Goal: Communication & Community: Participate in discussion

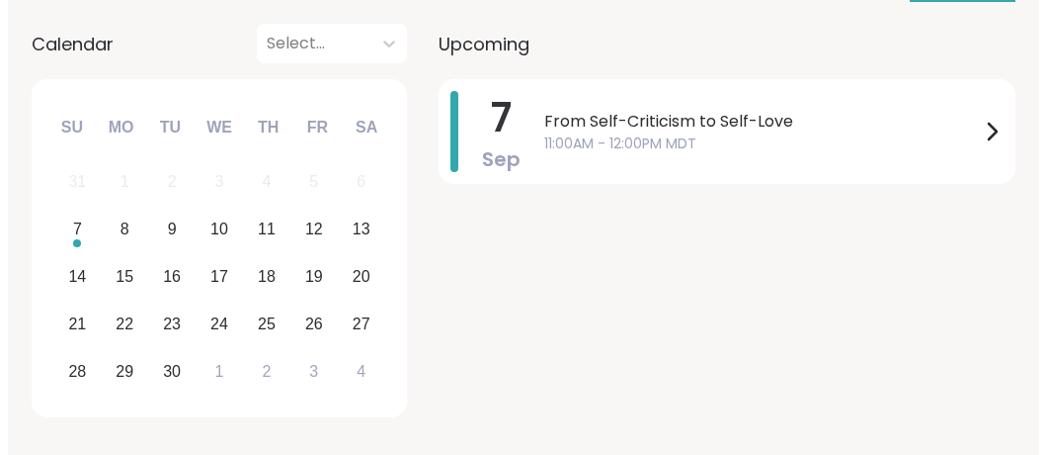
scroll to position [258, 0]
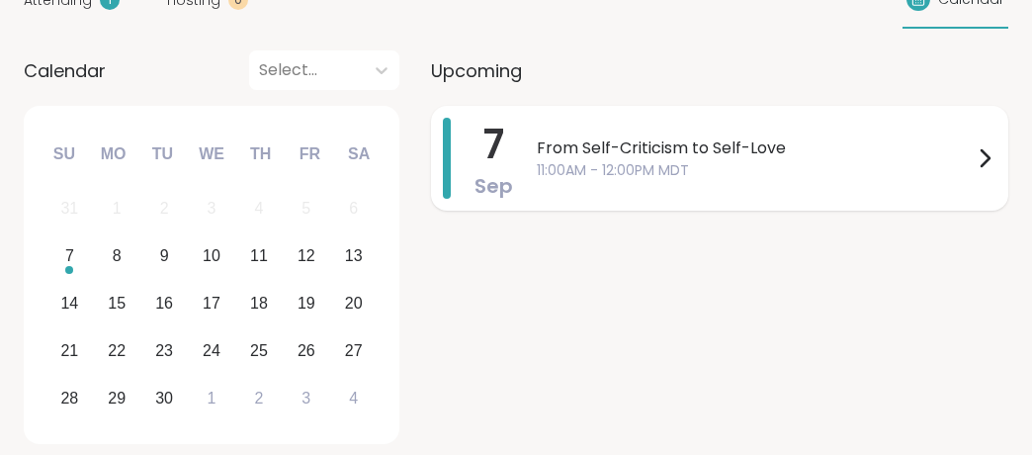
click at [684, 142] on span "From Self-Criticism to Self-Love" at bounding box center [755, 148] width 436 height 24
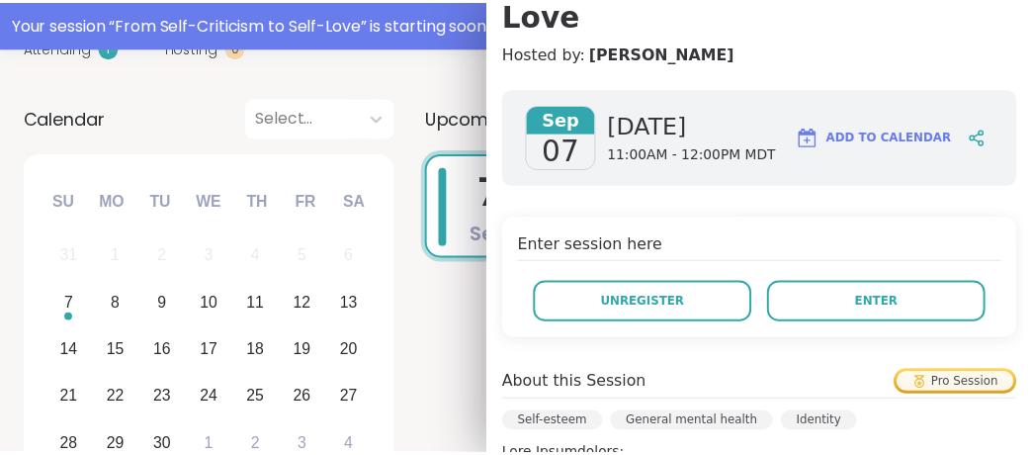
scroll to position [305, 0]
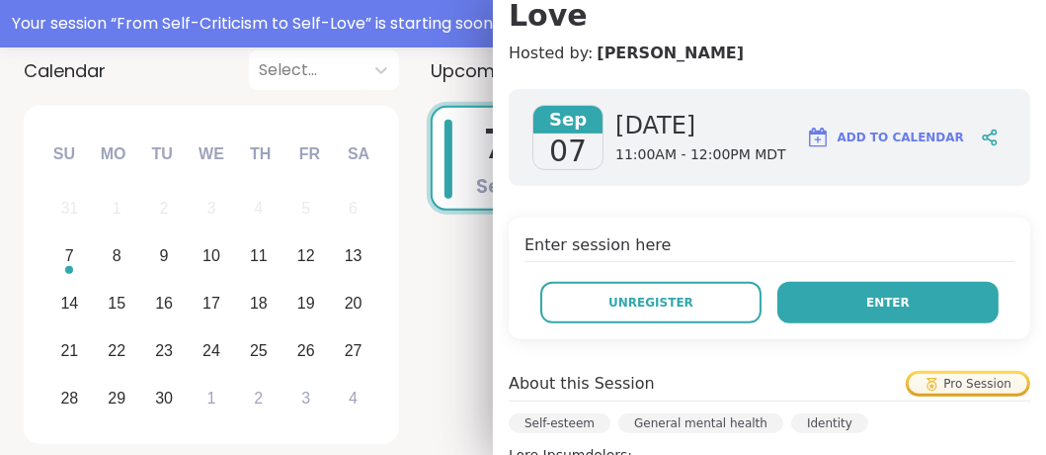
click at [879, 293] on span "Enter" at bounding box center [888, 302] width 43 height 18
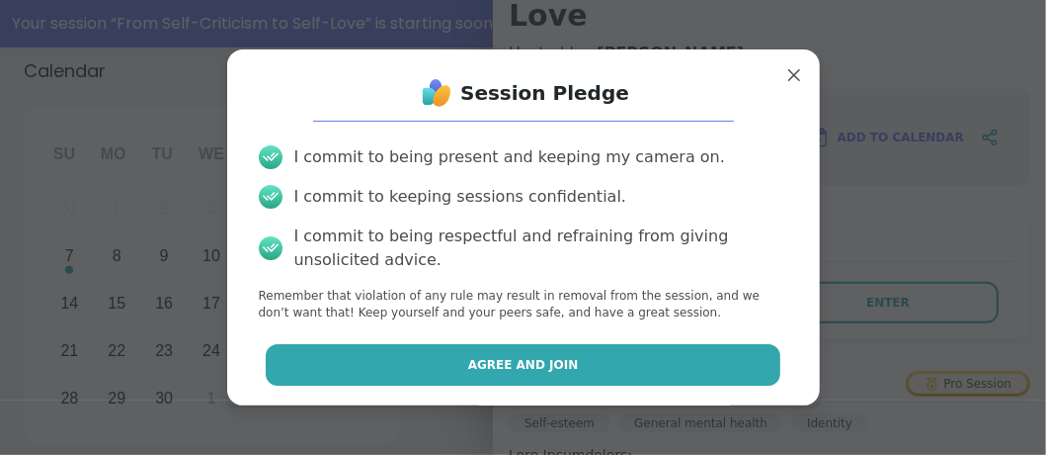
click at [498, 370] on span "Agree and Join" at bounding box center [523, 365] width 111 height 18
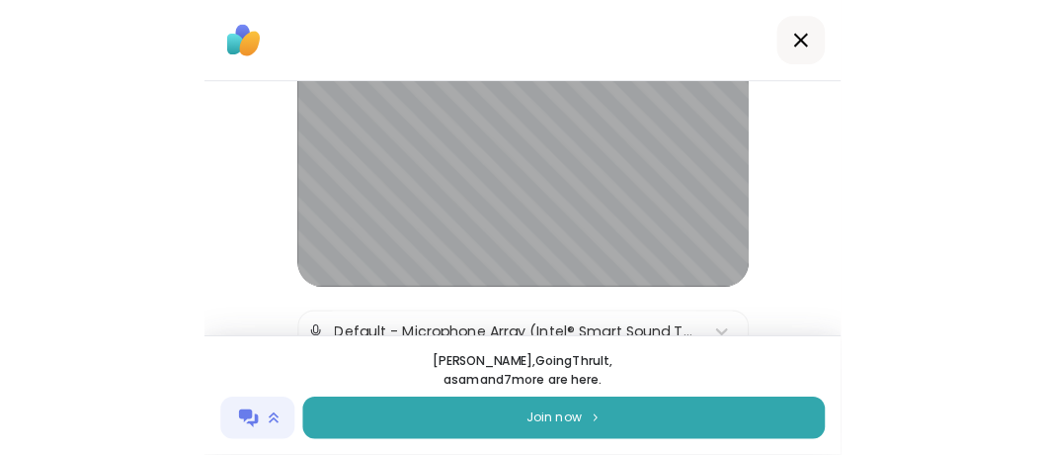
scroll to position [223, 0]
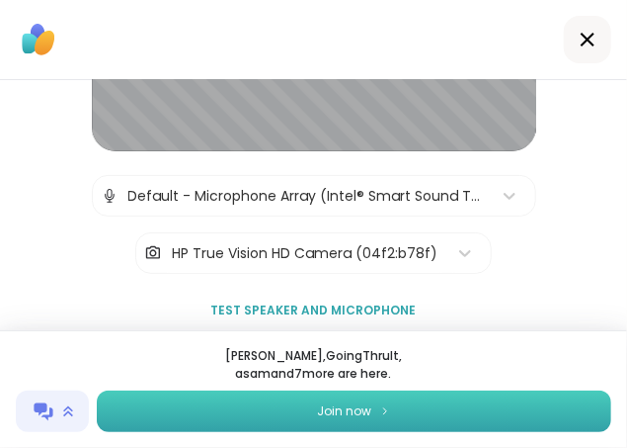
click at [402, 404] on button "Join now" at bounding box center [354, 410] width 515 height 41
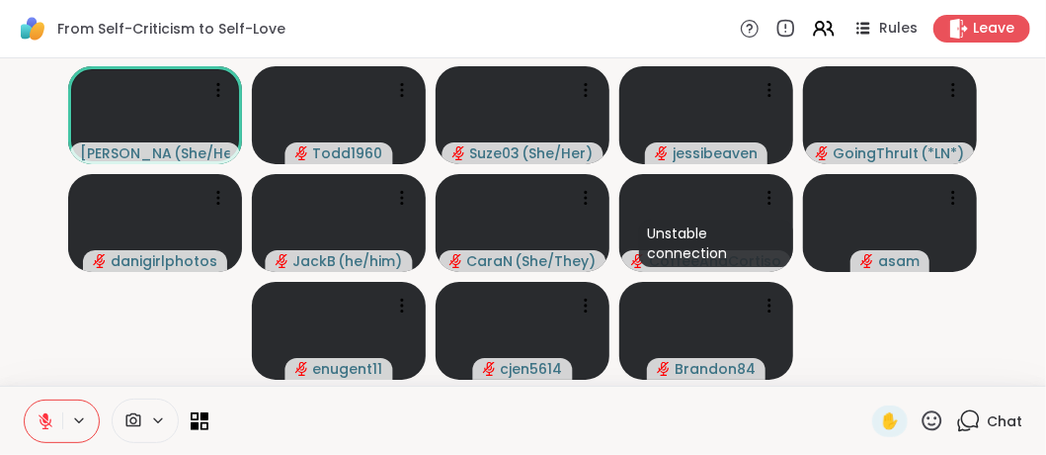
click at [1022, 136] on video-player-container "[PERSON_NAME] ( She/Her ) Todd1960 Suze03 ( She/Her ) jessibeaven GoingThruIt (…" at bounding box center [523, 221] width 1023 height 311
click at [972, 419] on div "Chat" at bounding box center [989, 421] width 66 height 32
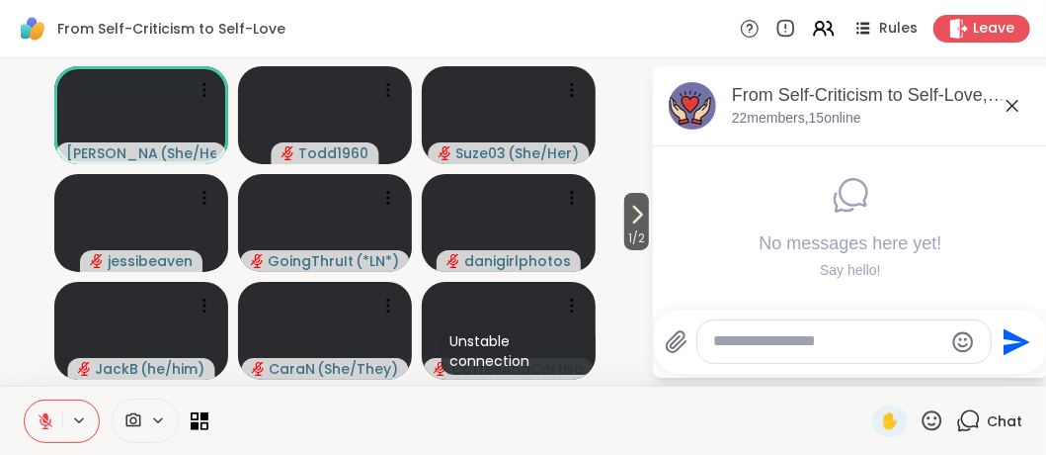
click at [826, 344] on textarea "Type your message" at bounding box center [828, 341] width 230 height 21
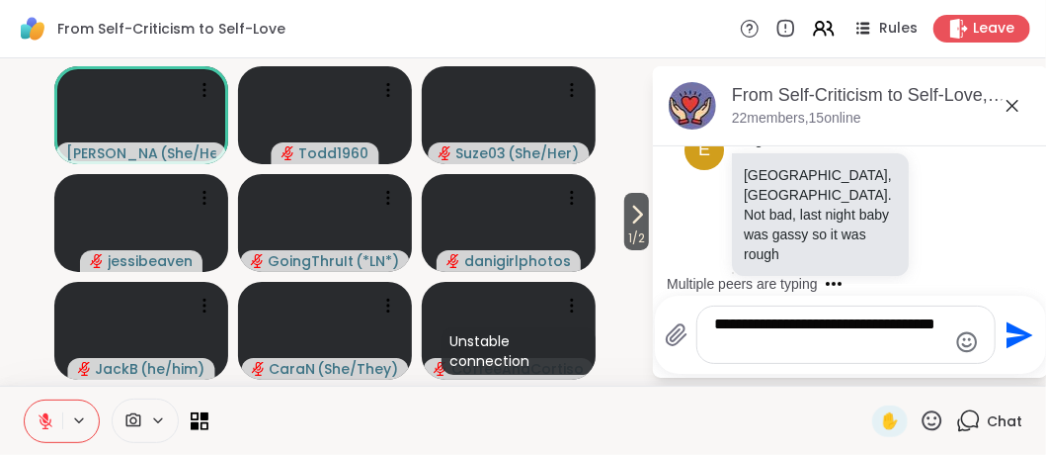
scroll to position [188, 0]
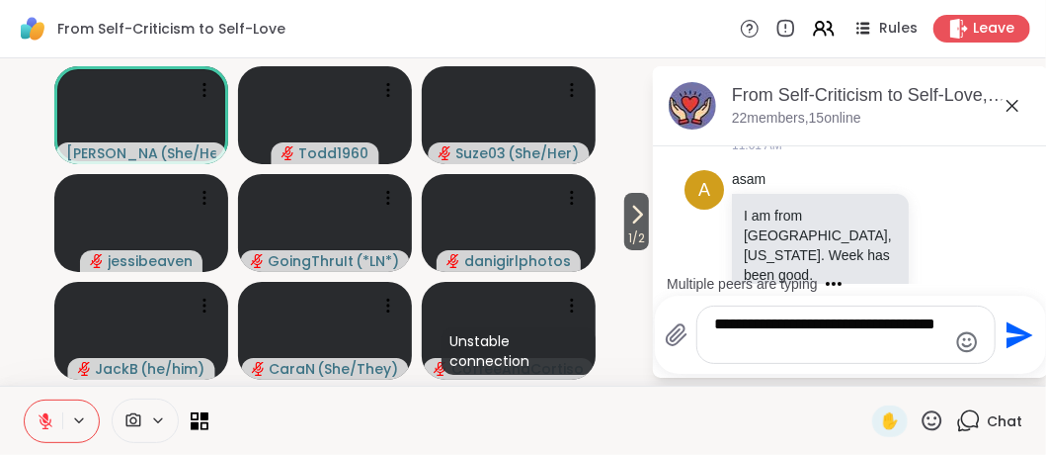
type textarea "**********"
click at [1016, 336] on icon "Send" at bounding box center [1018, 335] width 32 height 32
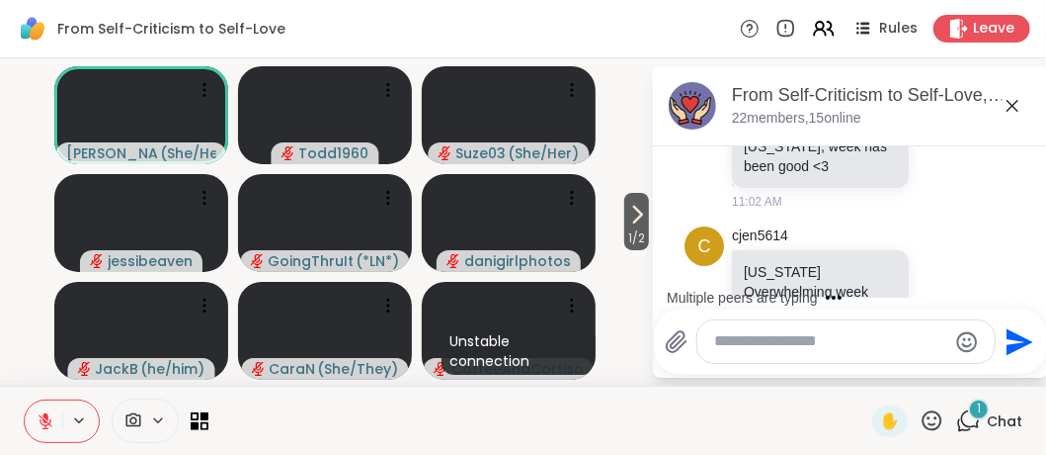
scroll to position [1079, 0]
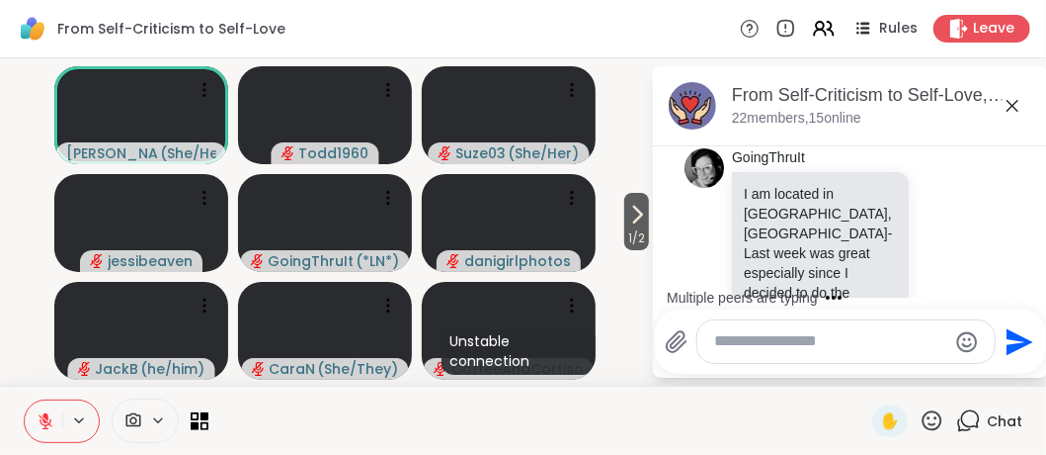
click at [348, 22] on div "From Self-Criticism to Self-Love Rules Leave" at bounding box center [523, 29] width 1046 height 58
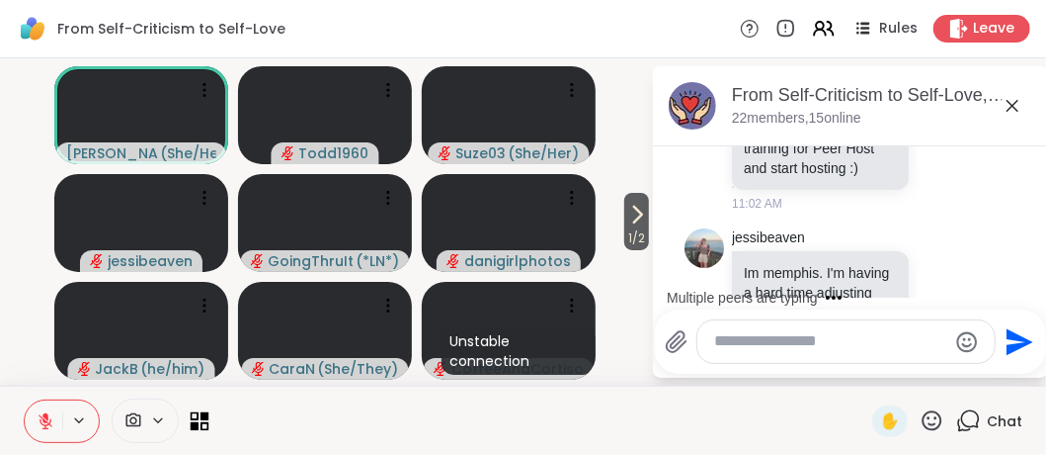
click at [196, 422] on icon at bounding box center [195, 425] width 9 height 9
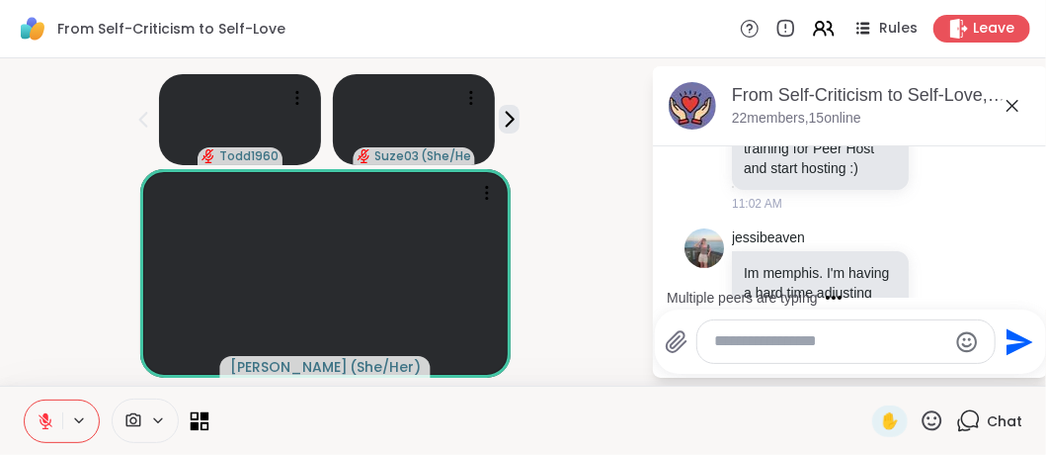
scroll to position [1427, 0]
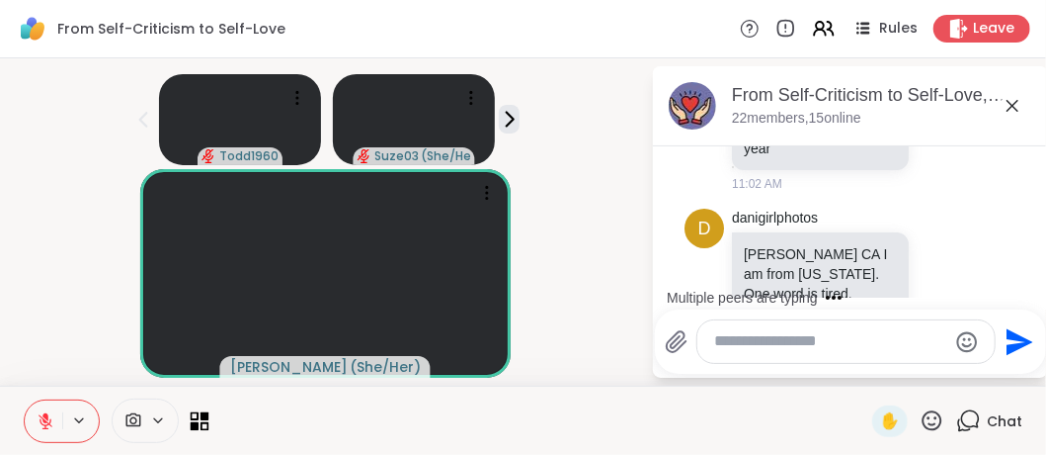
click at [201, 419] on icon at bounding box center [205, 415] width 9 height 9
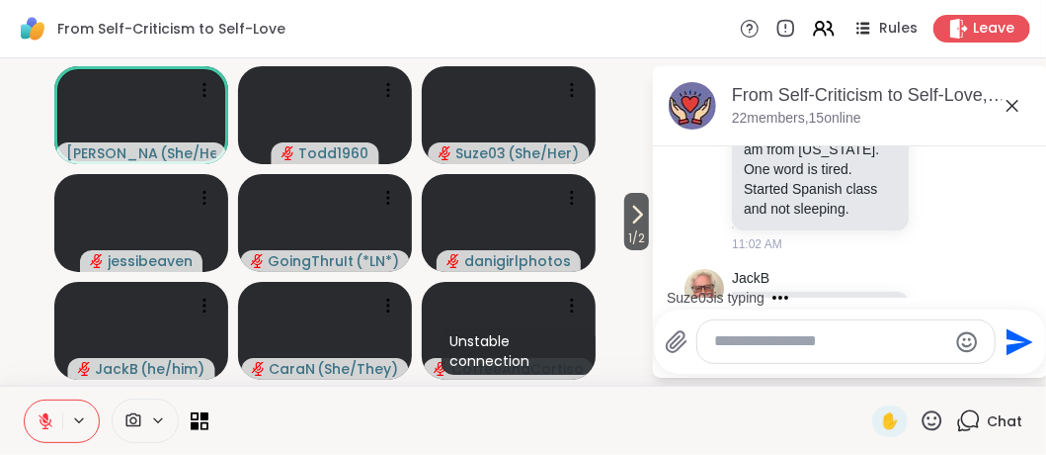
scroll to position [1715, 0]
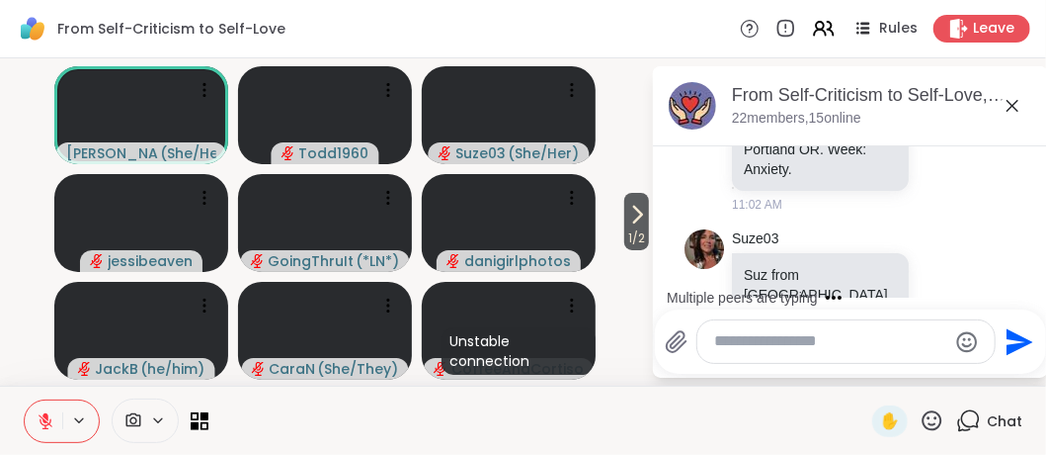
click at [965, 419] on icon at bounding box center [970, 419] width 19 height 18
